Goal: Check status: Check status

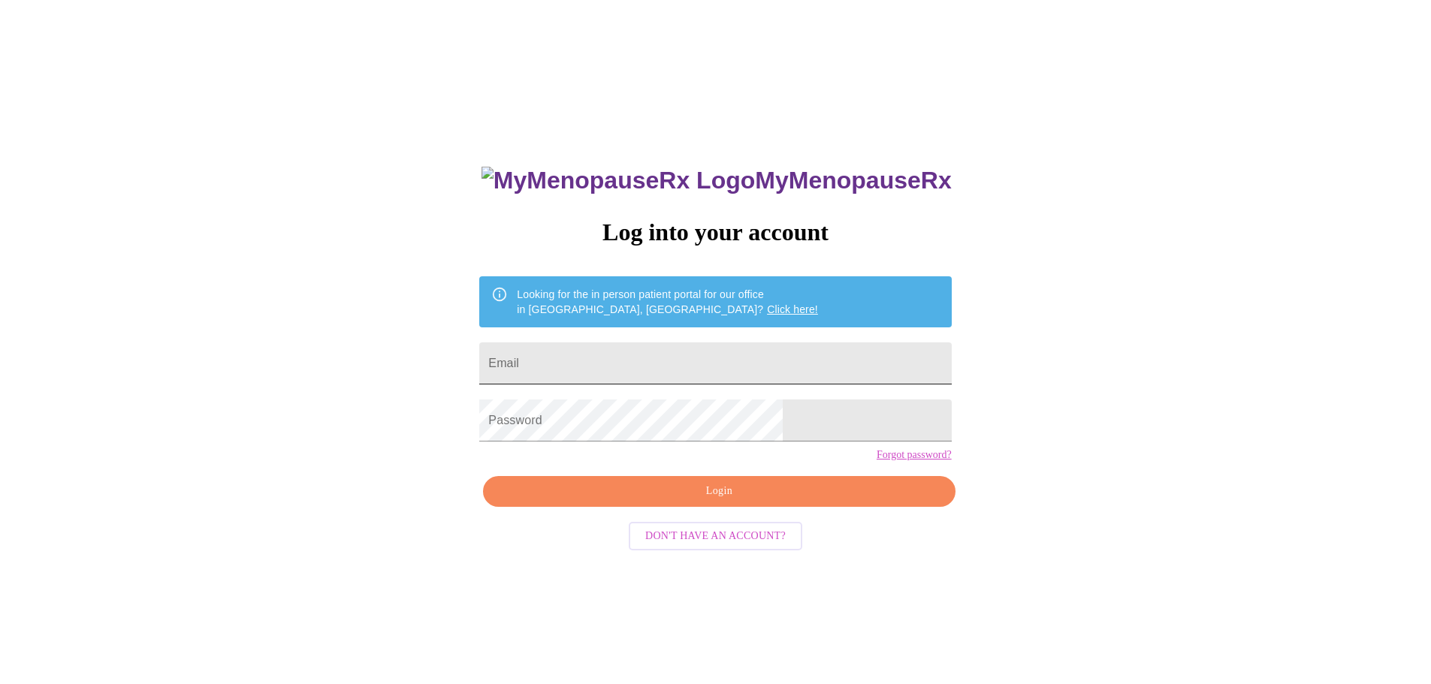
click at [674, 358] on input "Email" at bounding box center [715, 364] width 472 height 42
type input "[PERSON_NAME][EMAIL_ADDRESS][PERSON_NAME][DOMAIN_NAME]"
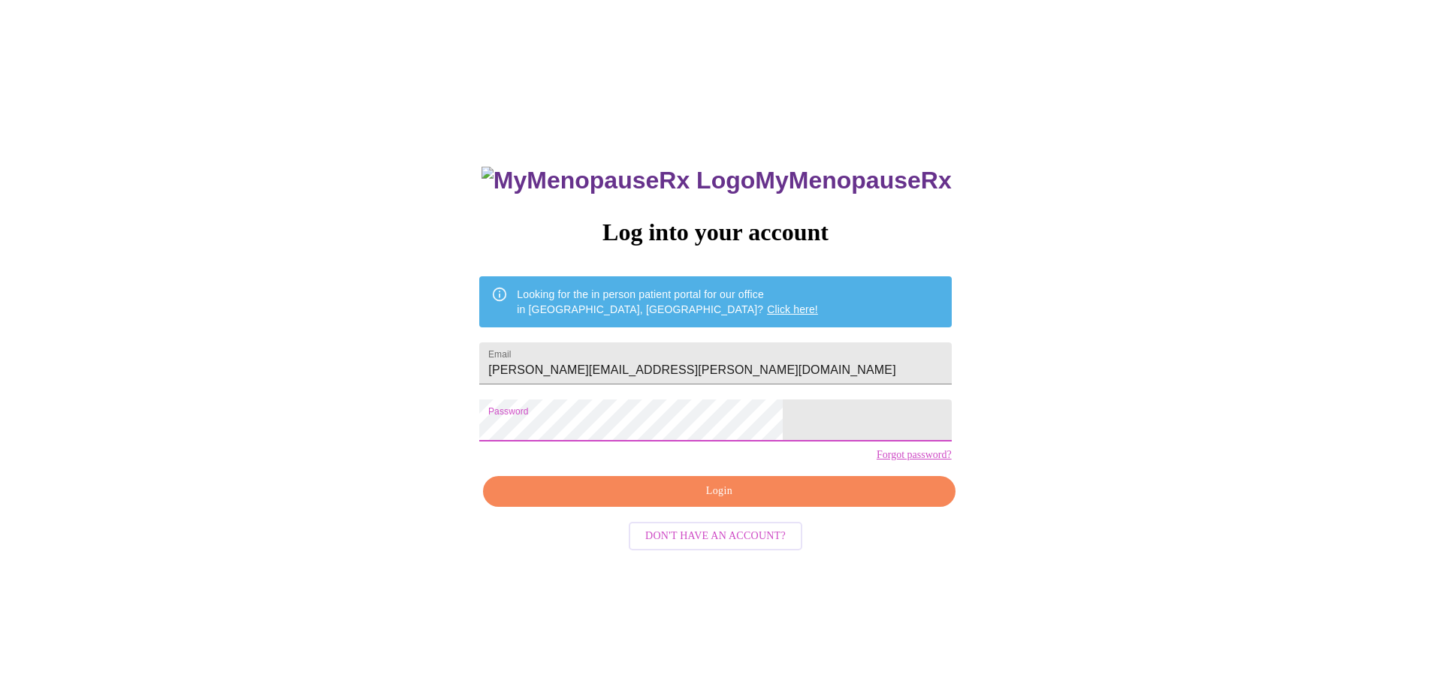
click at [748, 501] on span "Login" at bounding box center [718, 491] width 437 height 19
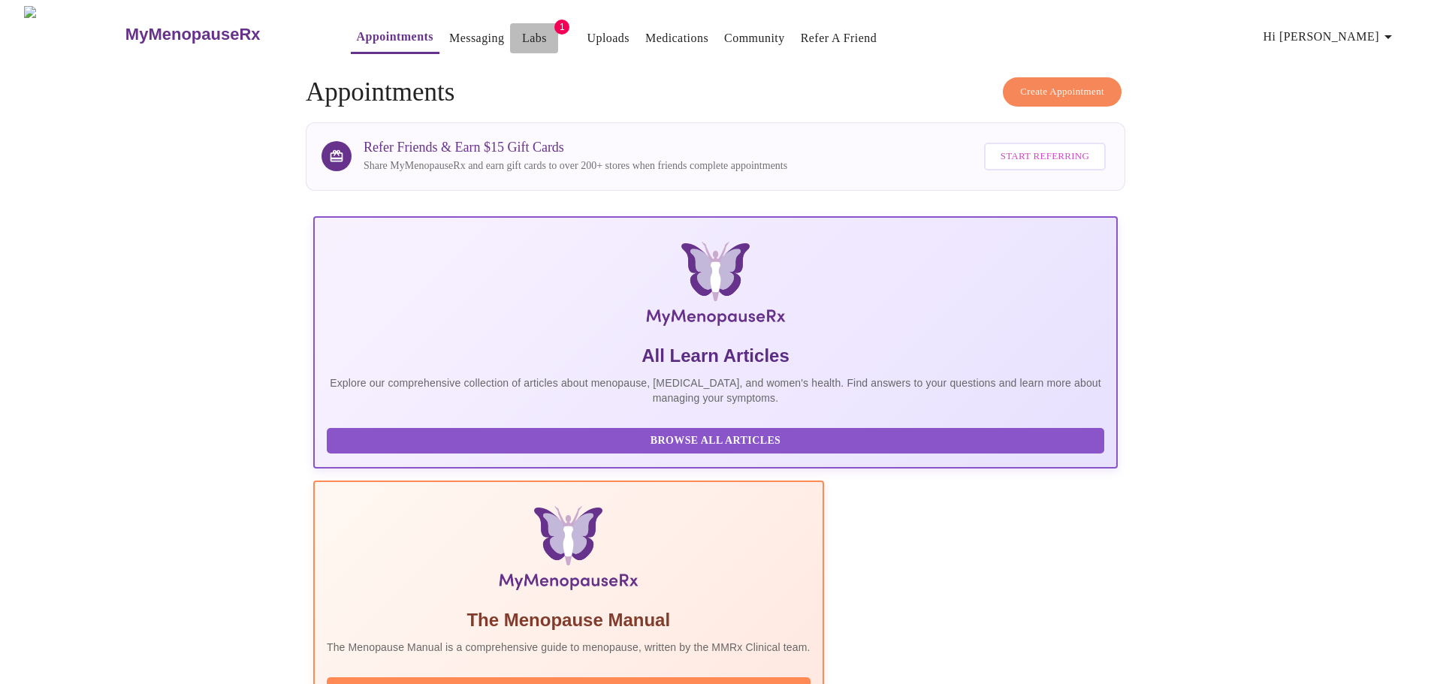
click at [522, 28] on link "Labs" at bounding box center [534, 38] width 25 height 21
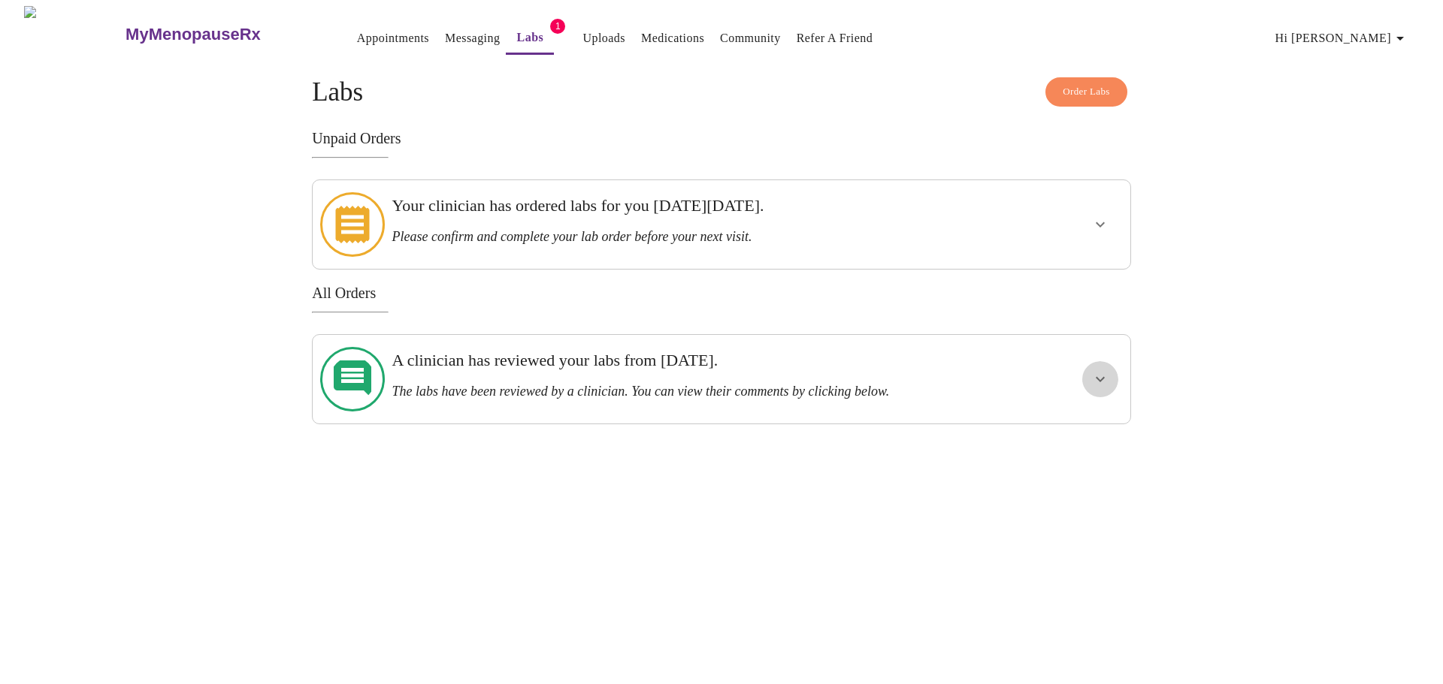
click at [1096, 370] on icon "show more" at bounding box center [1100, 379] width 18 height 18
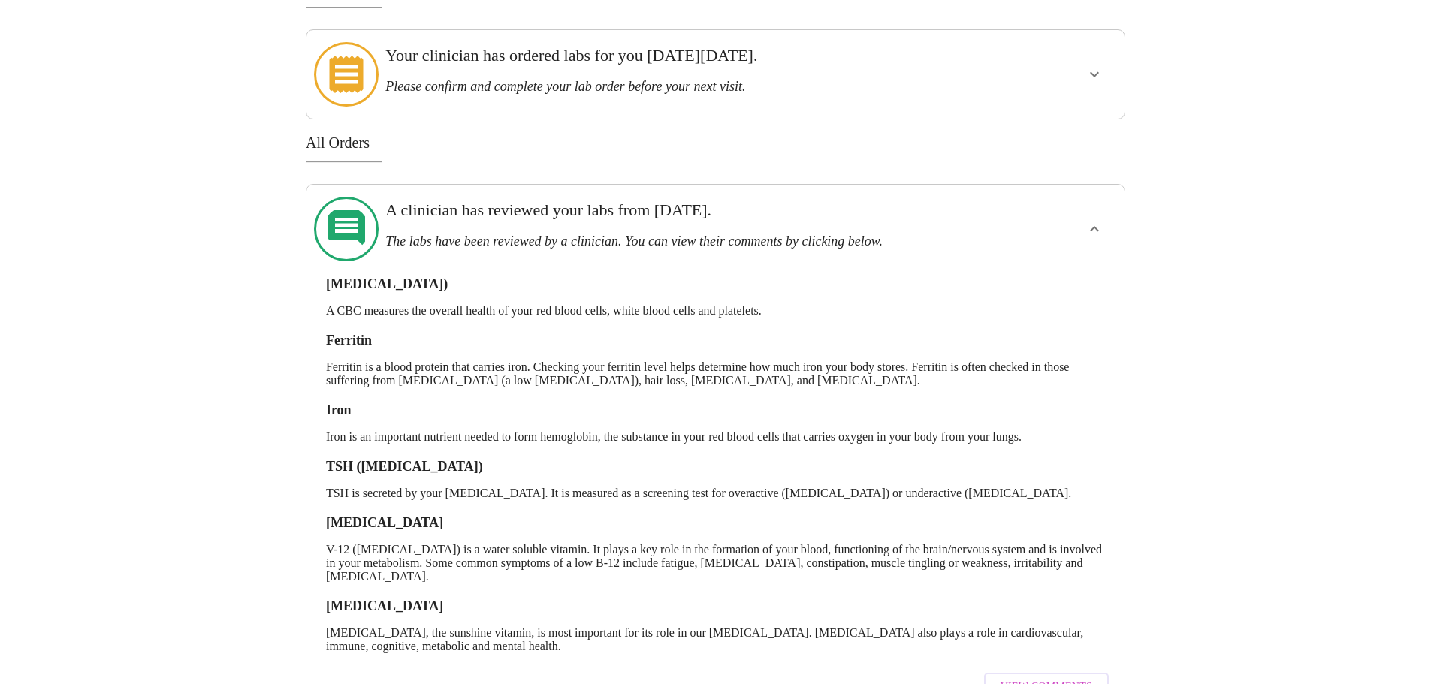
scroll to position [188, 0]
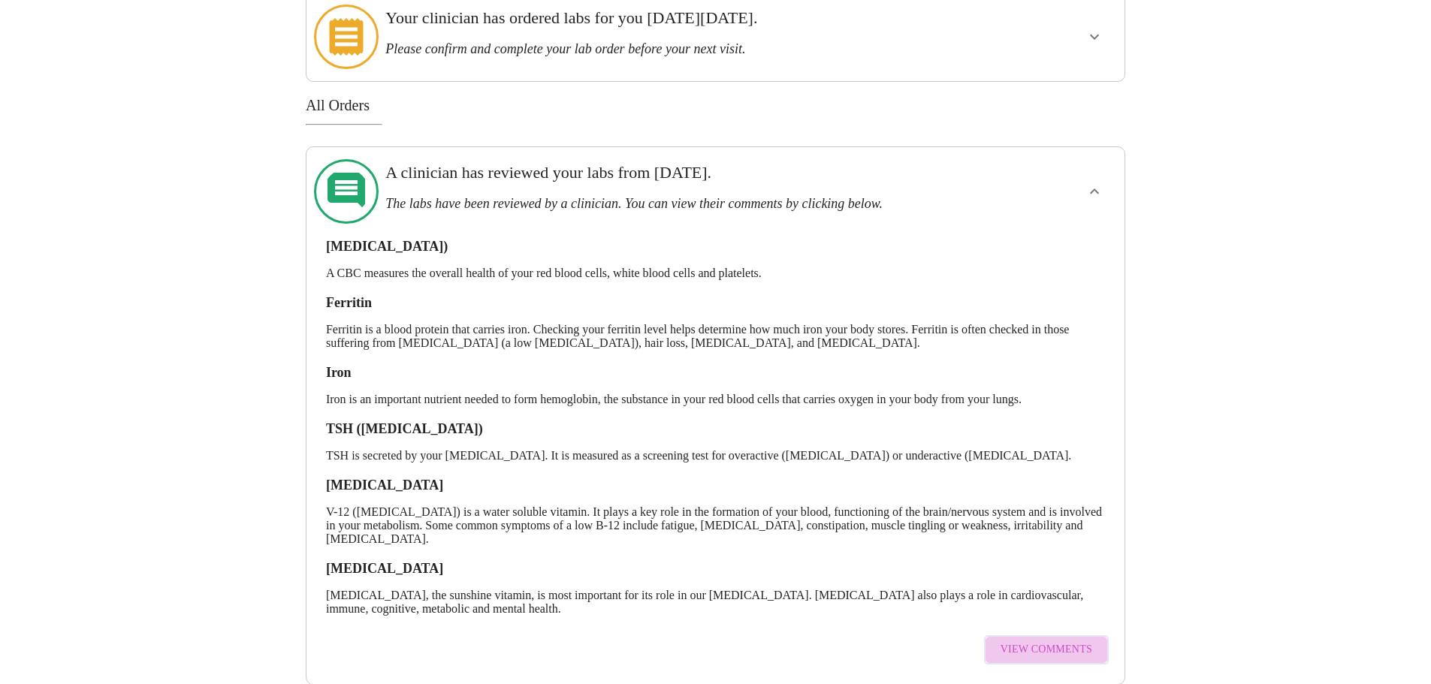
click at [1058, 641] on span "View Comments" at bounding box center [1047, 650] width 92 height 19
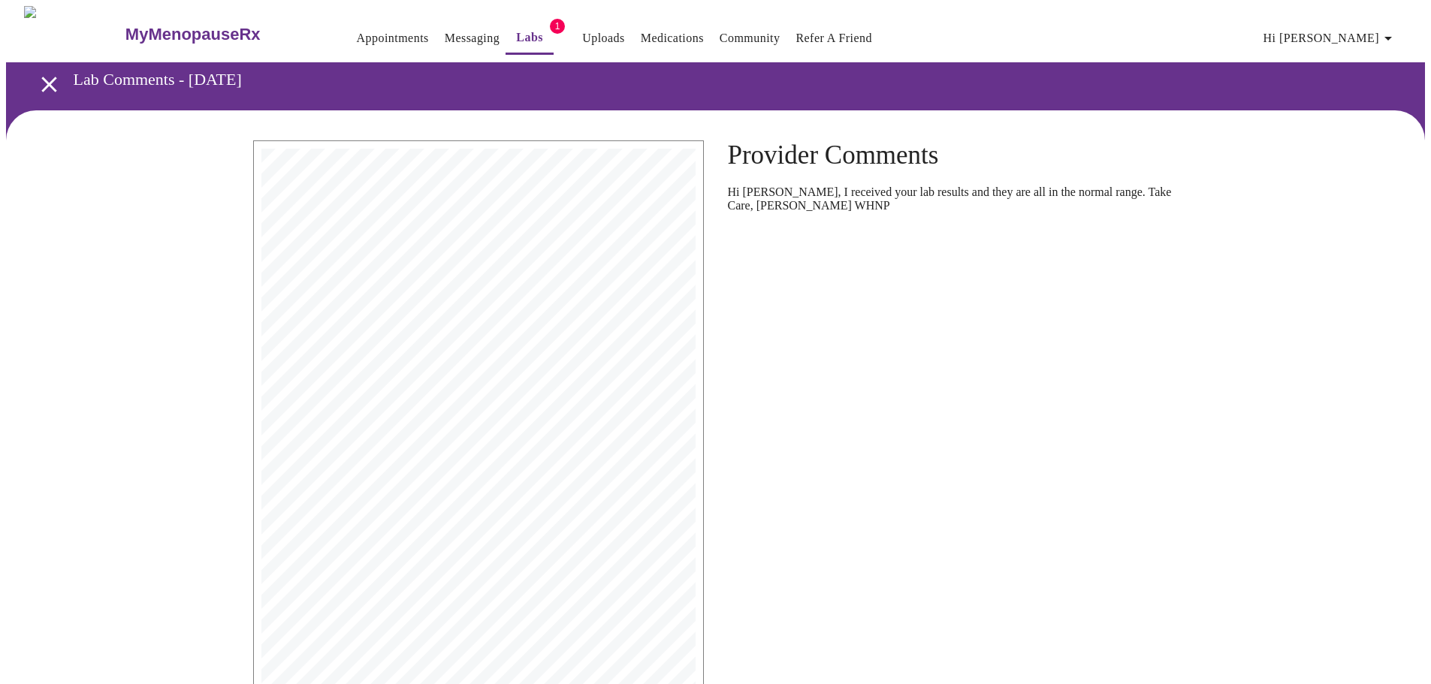
drag, startPoint x: 505, startPoint y: 334, endPoint x: 1205, endPoint y: 551, distance: 733.3
click at [1205, 551] on div "Report Status: Final [PERSON_NAME] Patient Information Specimen Information Cli…" at bounding box center [715, 473] width 1419 height 727
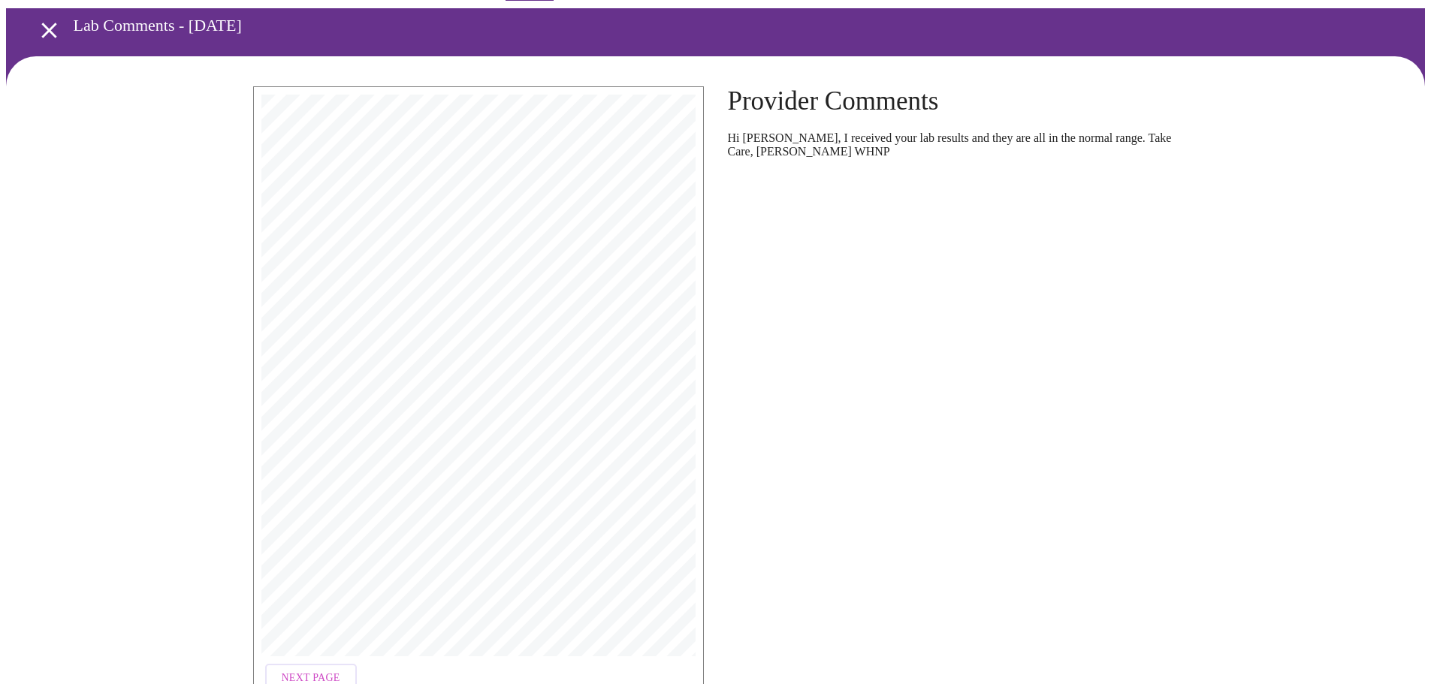
scroll to position [147, 0]
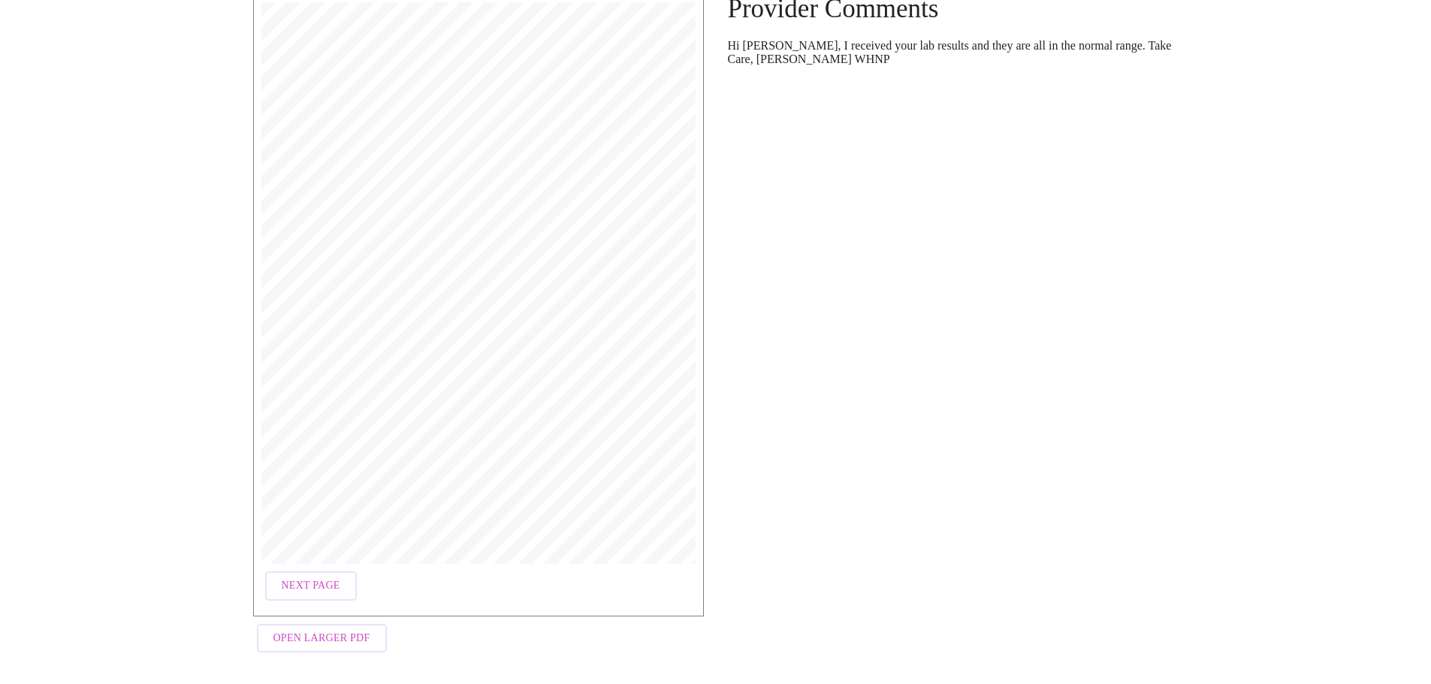
click at [322, 584] on span "Next Page" at bounding box center [311, 586] width 59 height 19
click at [298, 630] on span "Open Larger PDF" at bounding box center [321, 639] width 97 height 19
